Goal: Navigation & Orientation: Find specific page/section

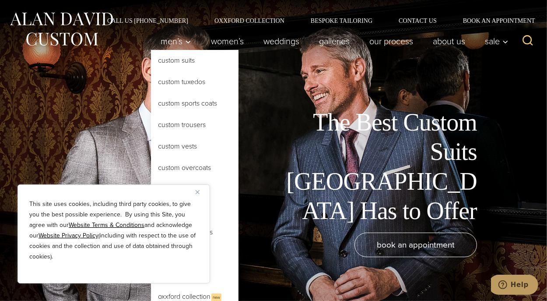
click at [169, 62] on link "Custom Suits" at bounding box center [195, 60] width 88 height 21
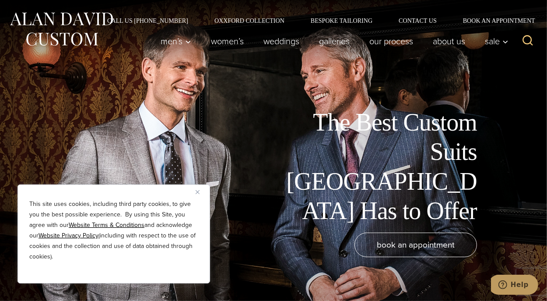
click at [199, 194] on img "Close" at bounding box center [198, 192] width 4 height 4
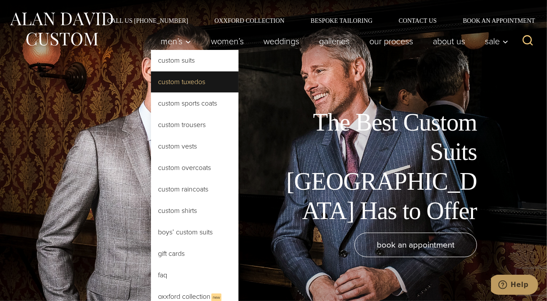
click at [168, 81] on link "Custom Tuxedos" at bounding box center [195, 81] width 88 height 21
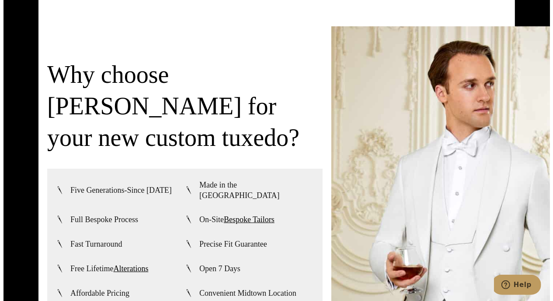
scroll to position [1968, 0]
